Goal: Find specific page/section: Find specific page/section

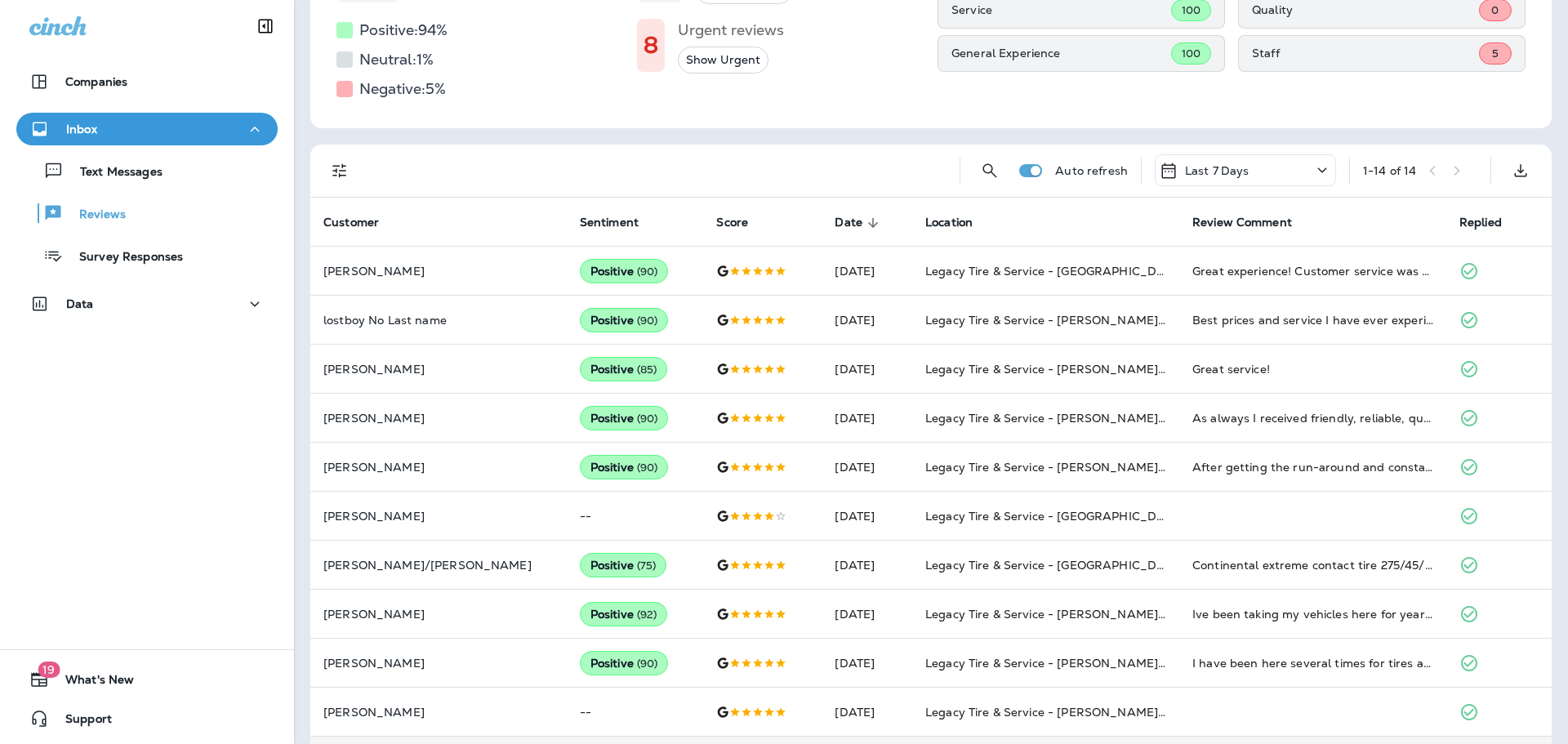
scroll to position [81, 0]
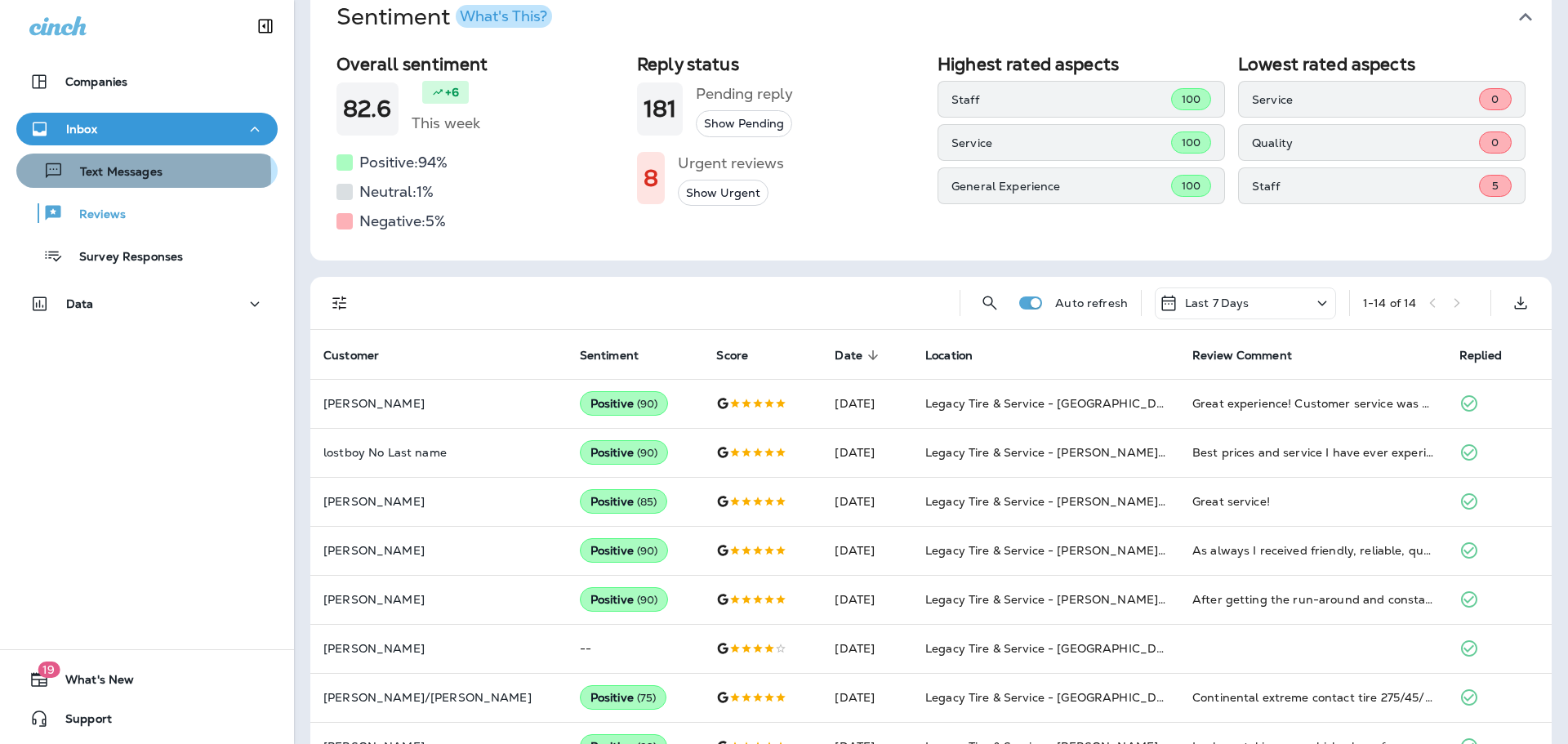
click at [94, 173] on p "Text Messages" at bounding box center [113, 172] width 99 height 16
